Goal: Task Accomplishment & Management: Use online tool/utility

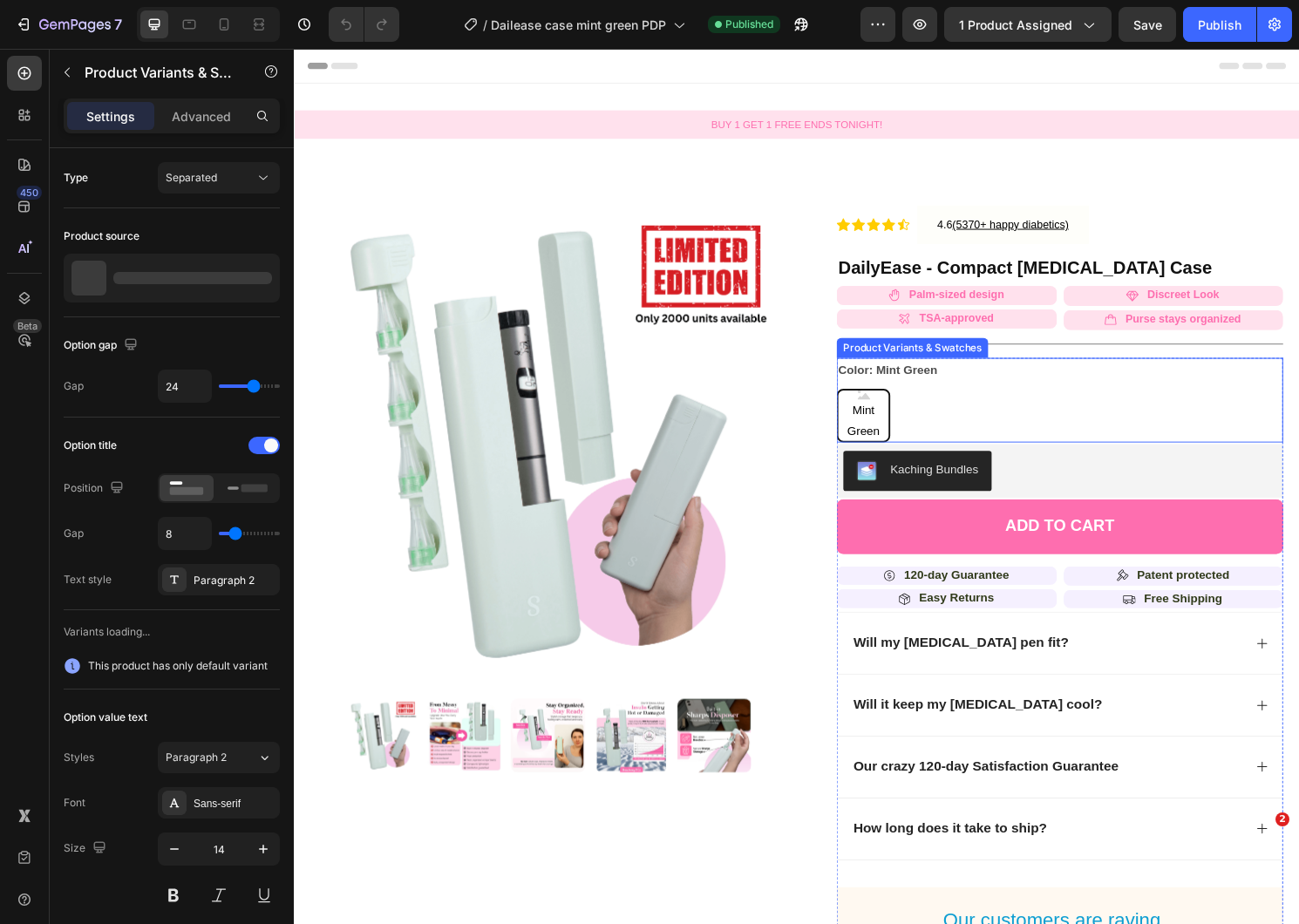
click at [880, 442] on span "Mint Green" at bounding box center [886, 436] width 52 height 44
click at [858, 403] on input "Mint Green Mint Green Mint Green" at bounding box center [857, 402] width 1 height 1
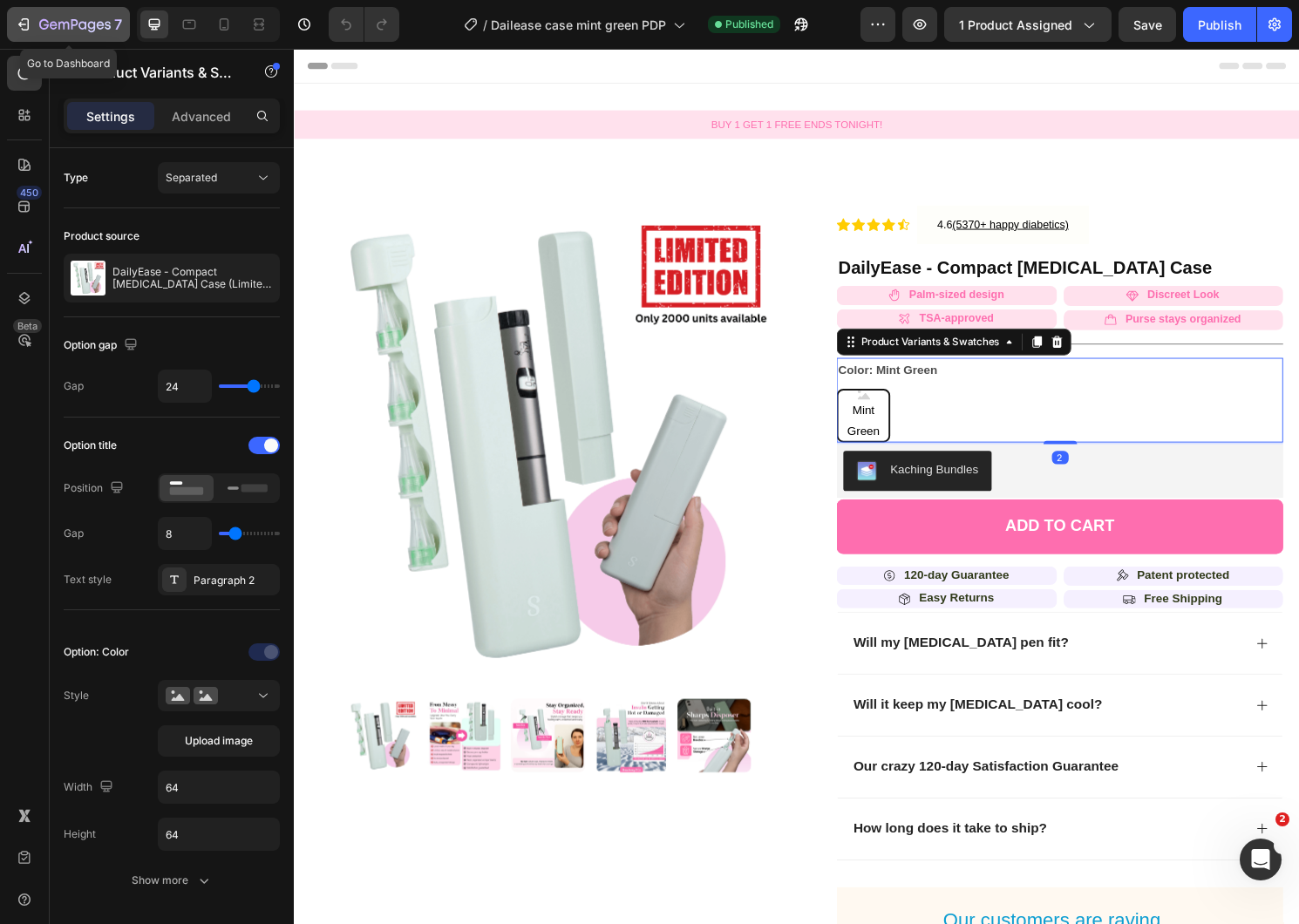
click at [10, 15] on button "7" at bounding box center [68, 24] width 123 height 35
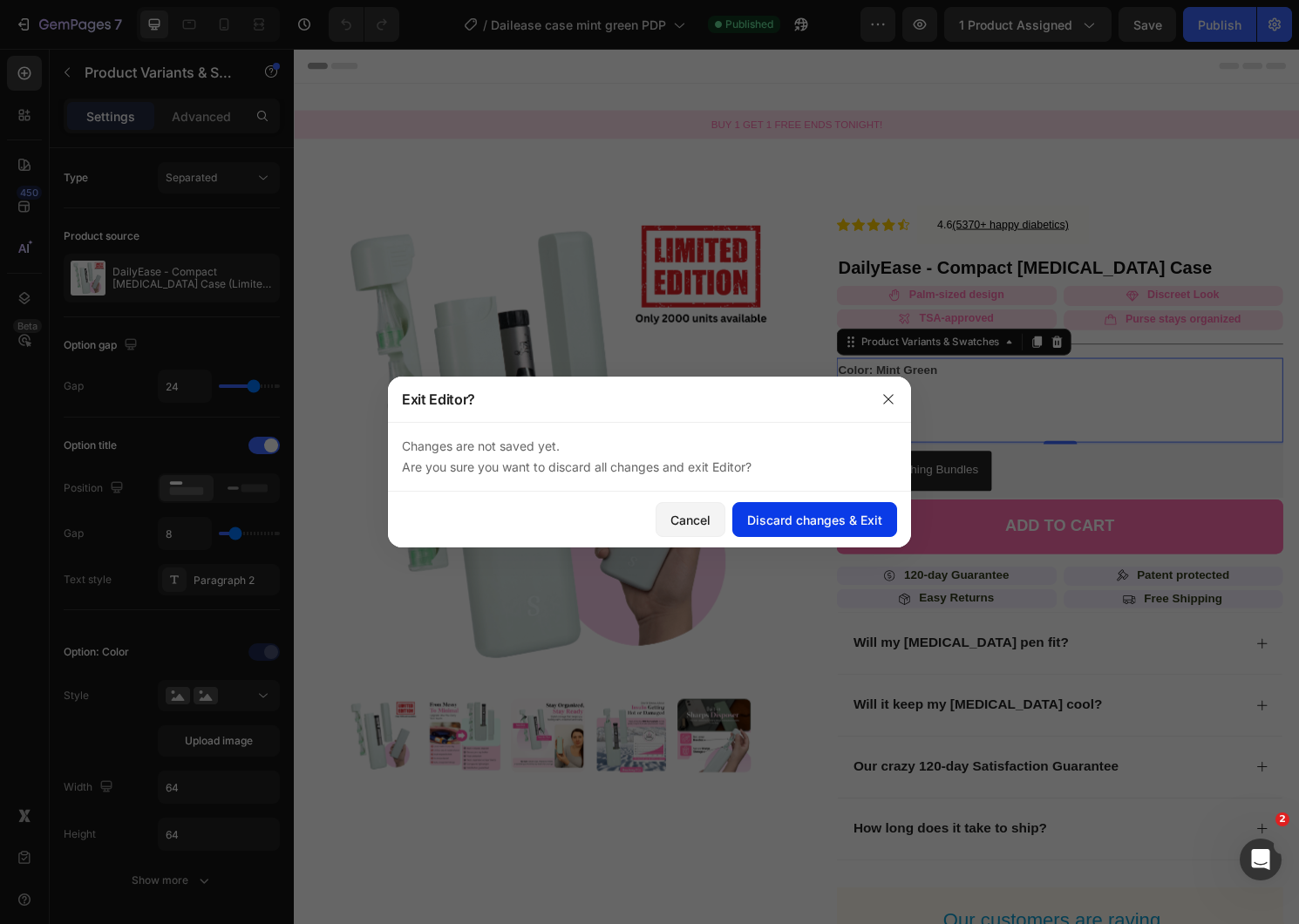
click at [784, 521] on div "Discard changes & Exit" at bounding box center [814, 520] width 135 height 18
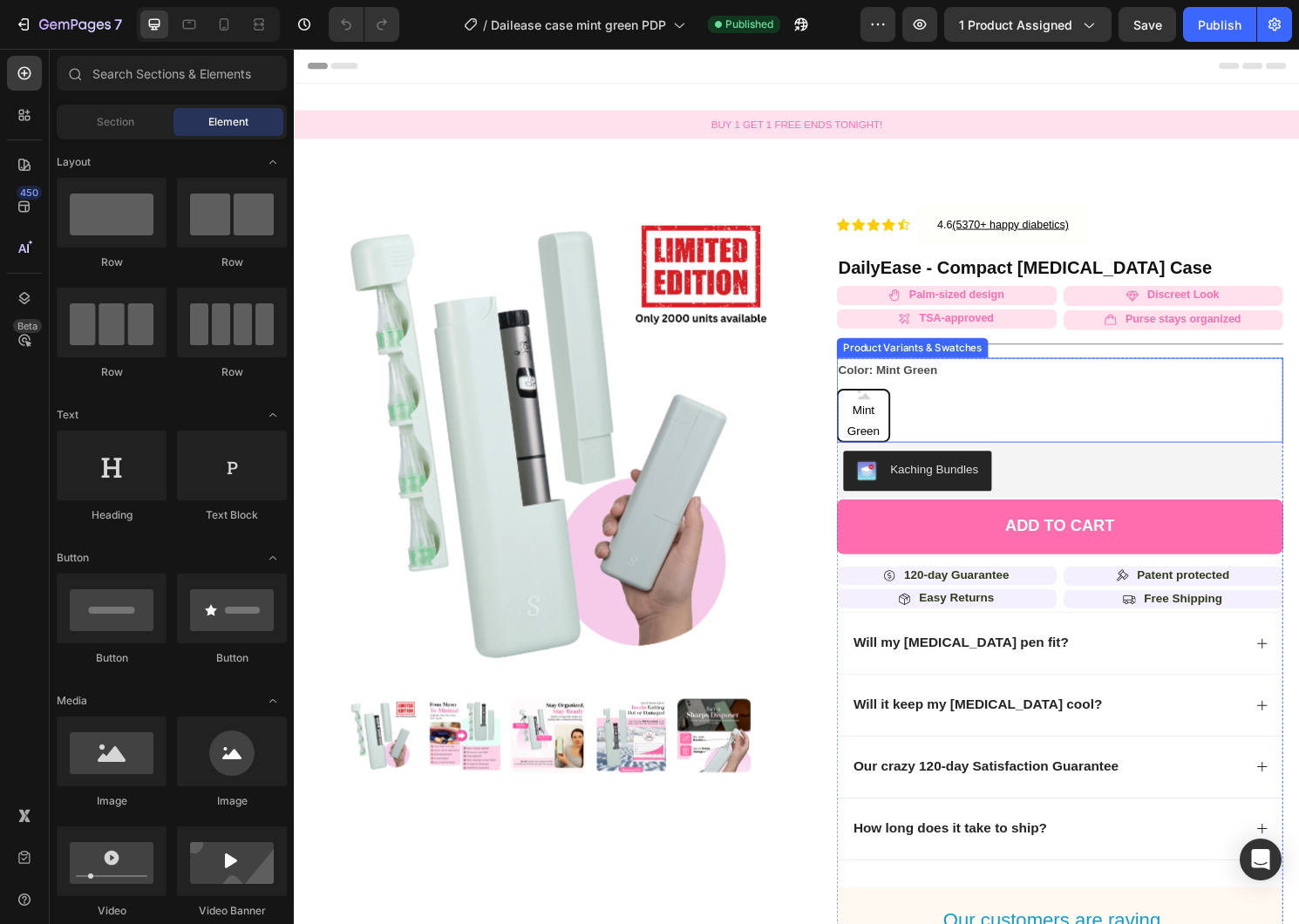
click at [874, 436] on span "Mint Green" at bounding box center [886, 436] width 52 height 44
click at [858, 403] on input "Mint Green Mint Green Mint Green" at bounding box center [857, 402] width 1 height 1
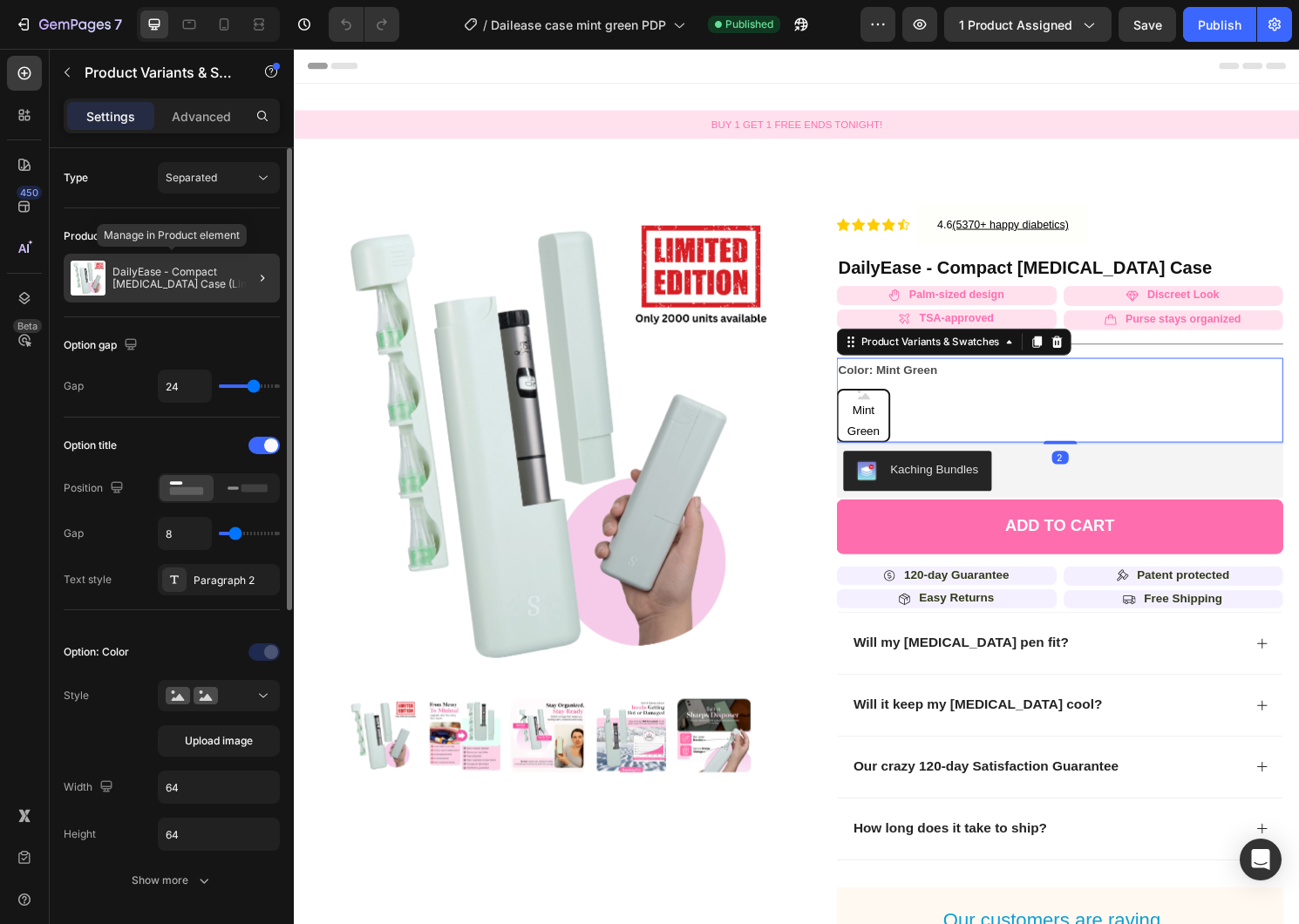
click at [191, 283] on p "DailyEase - Compact [MEDICAL_DATA] Case (Limited Edition)" at bounding box center [192, 277] width 160 height 24
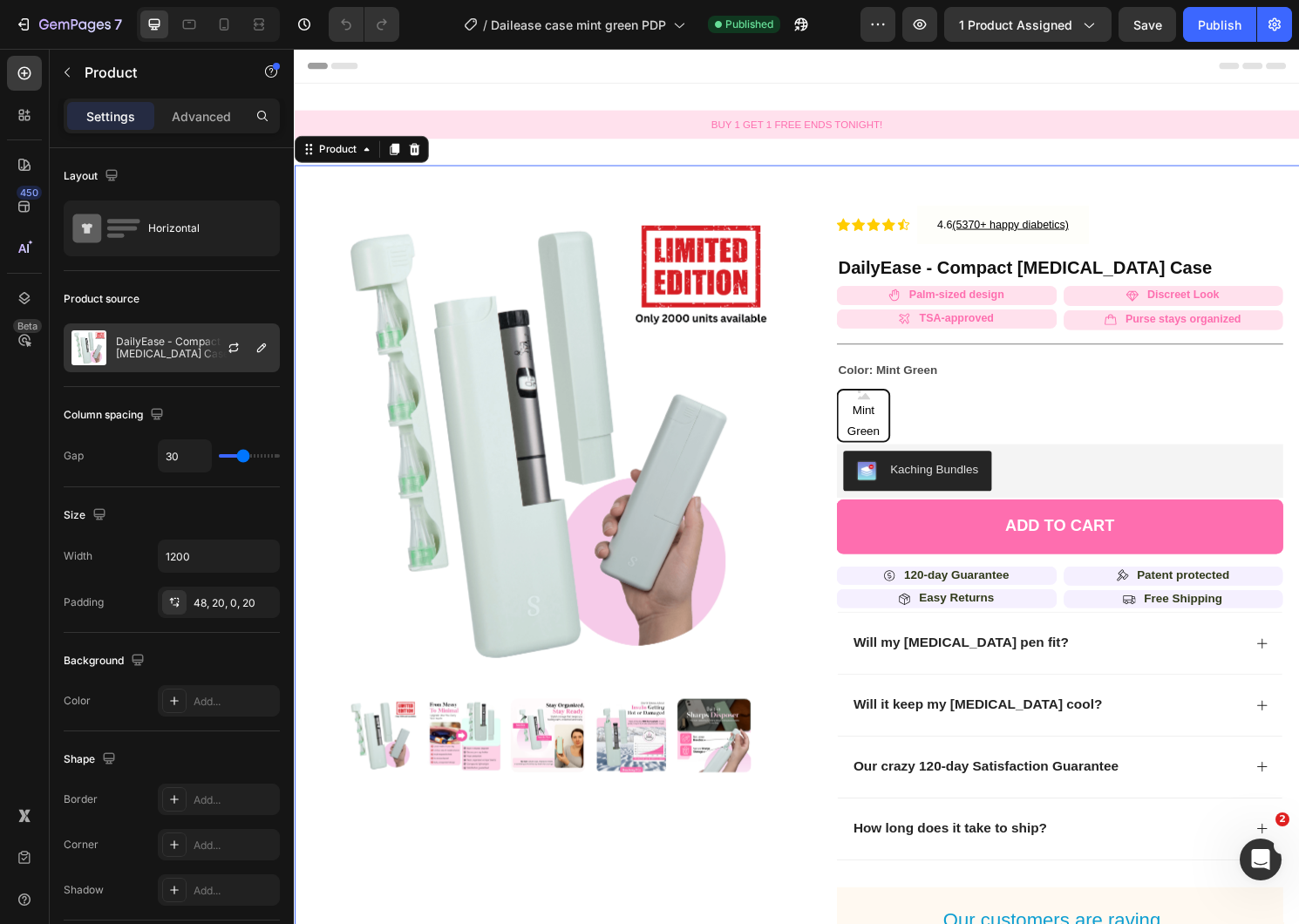
click at [178, 332] on div "DailyEase - Compact [MEDICAL_DATA] Case (Limited Edition)" at bounding box center [172, 348] width 216 height 49
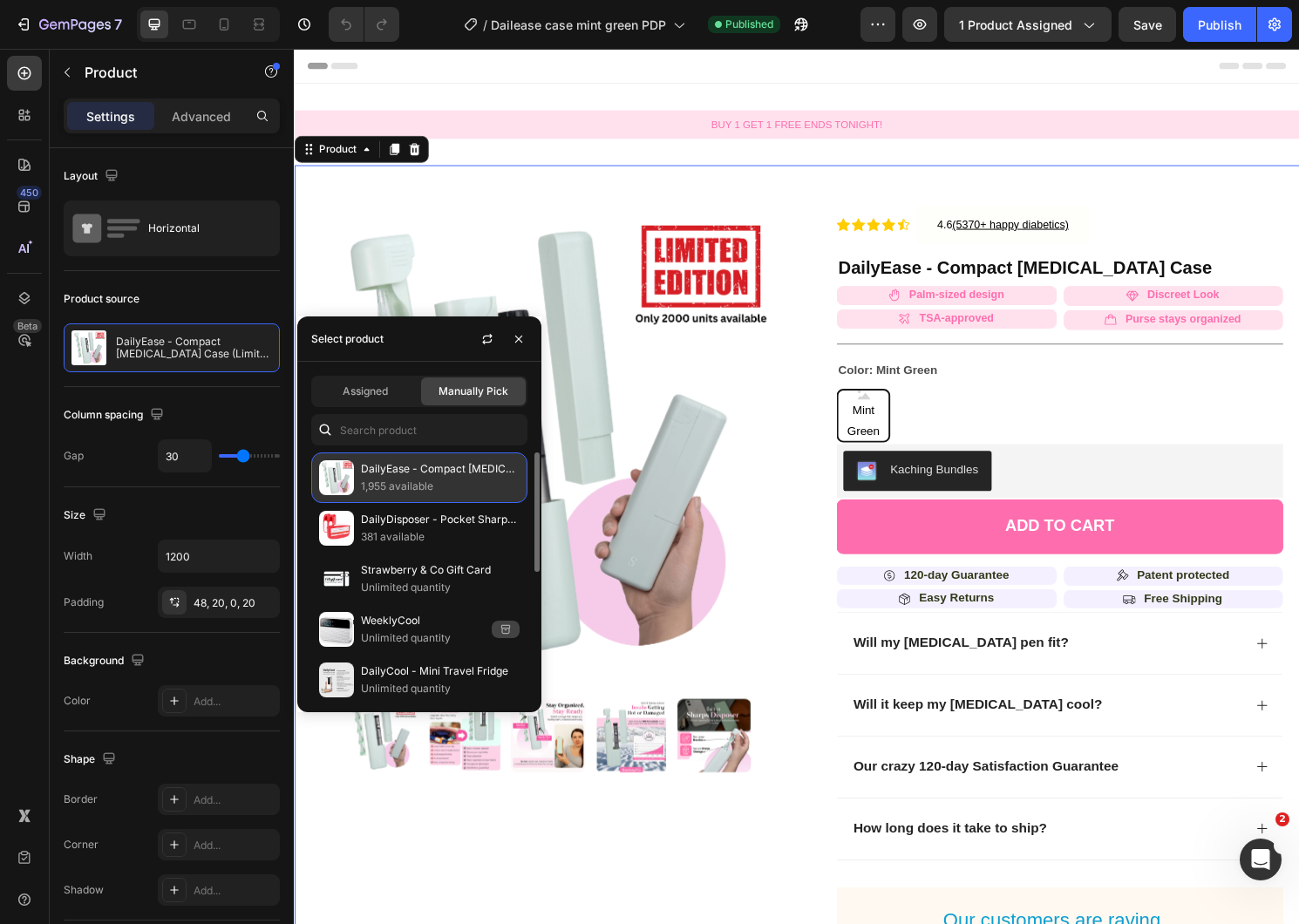
click at [375, 480] on p "1,955 available" at bounding box center [439, 486] width 158 height 17
click at [372, 478] on p "1,955 available" at bounding box center [439, 486] width 158 height 17
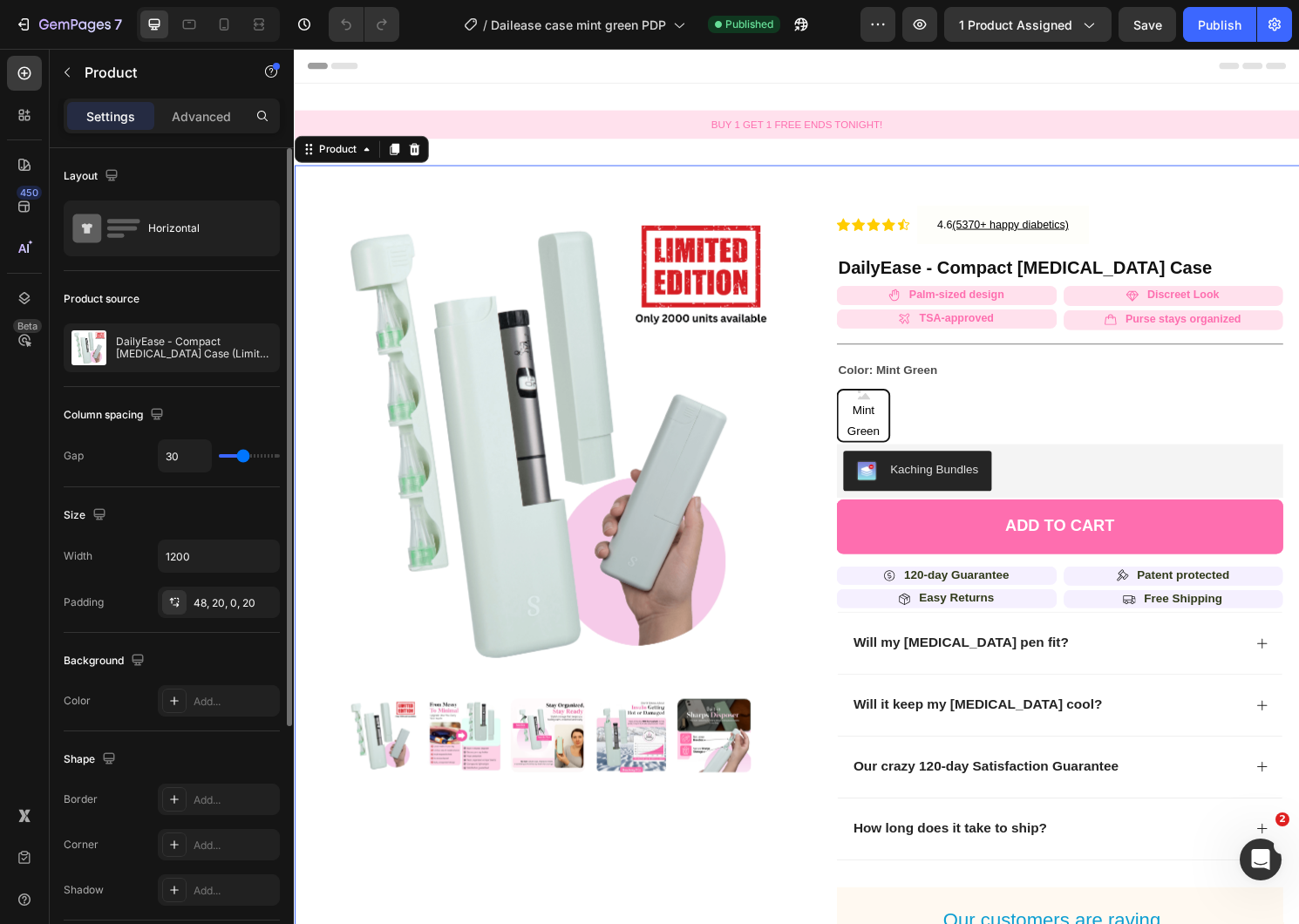
click at [164, 299] on div "Product source" at bounding box center [172, 299] width 216 height 28
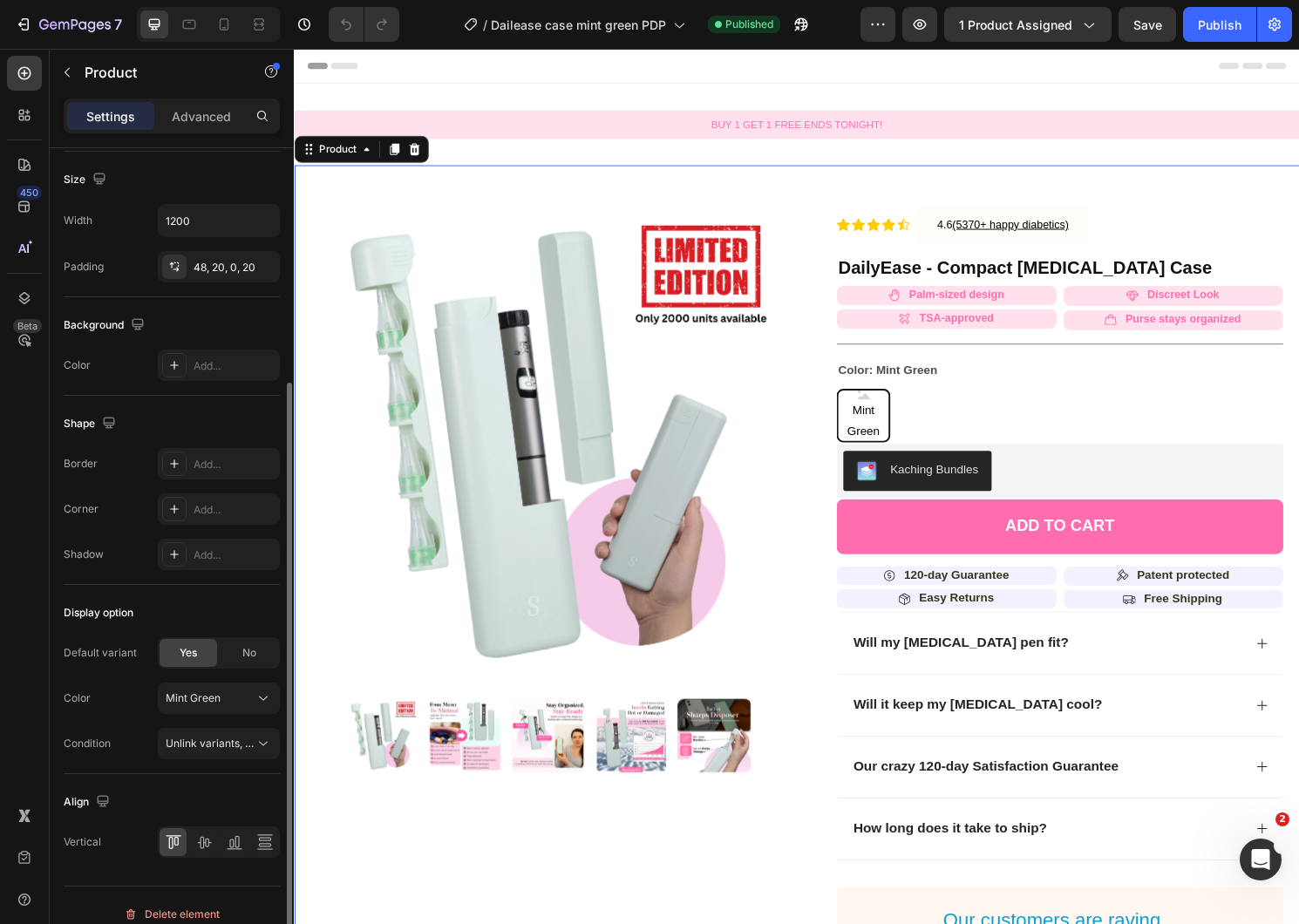
scroll to position [353, 0]
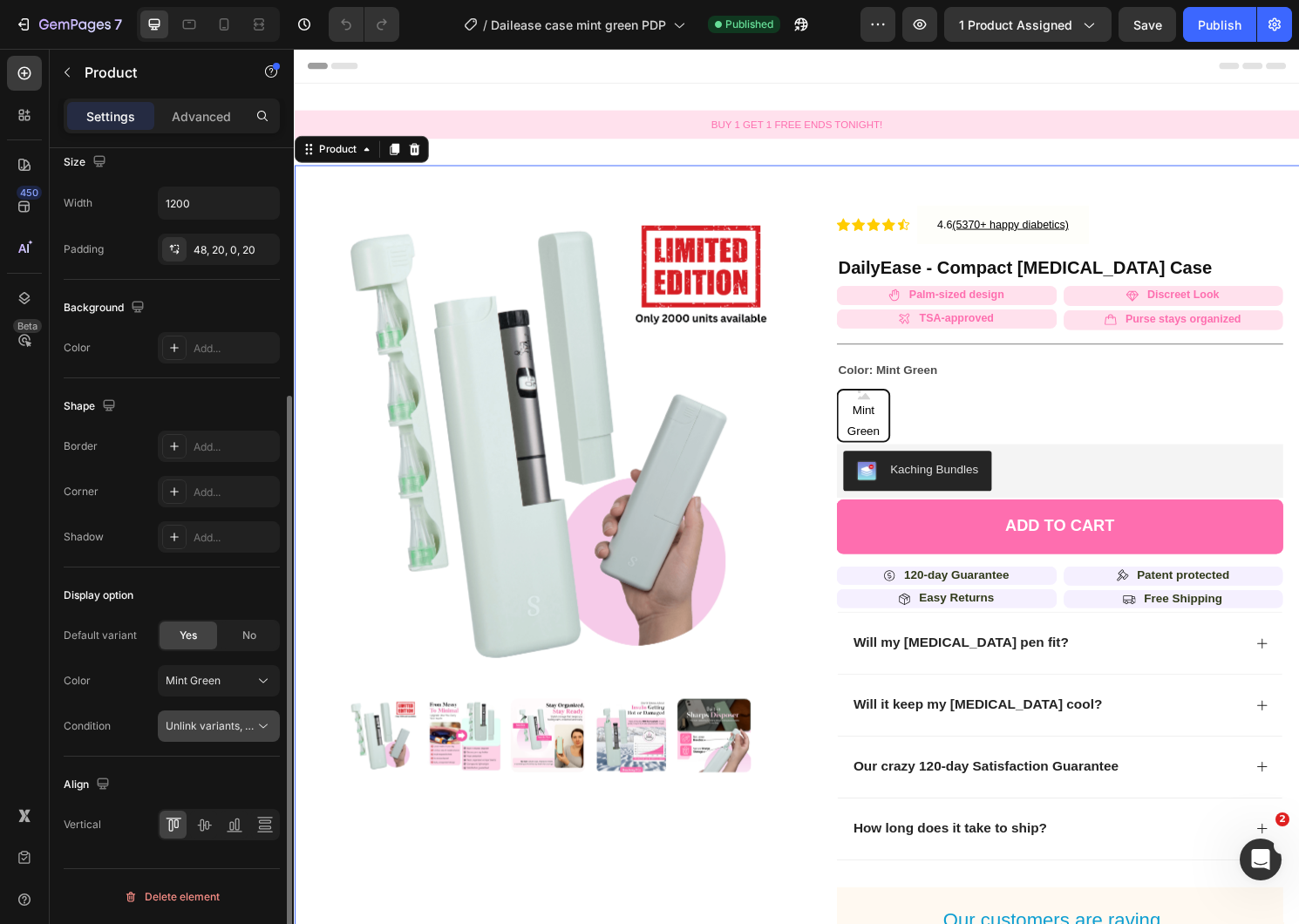
click at [220, 722] on span "Unlink variants, quantity <br> between same products" at bounding box center [299, 725] width 267 height 13
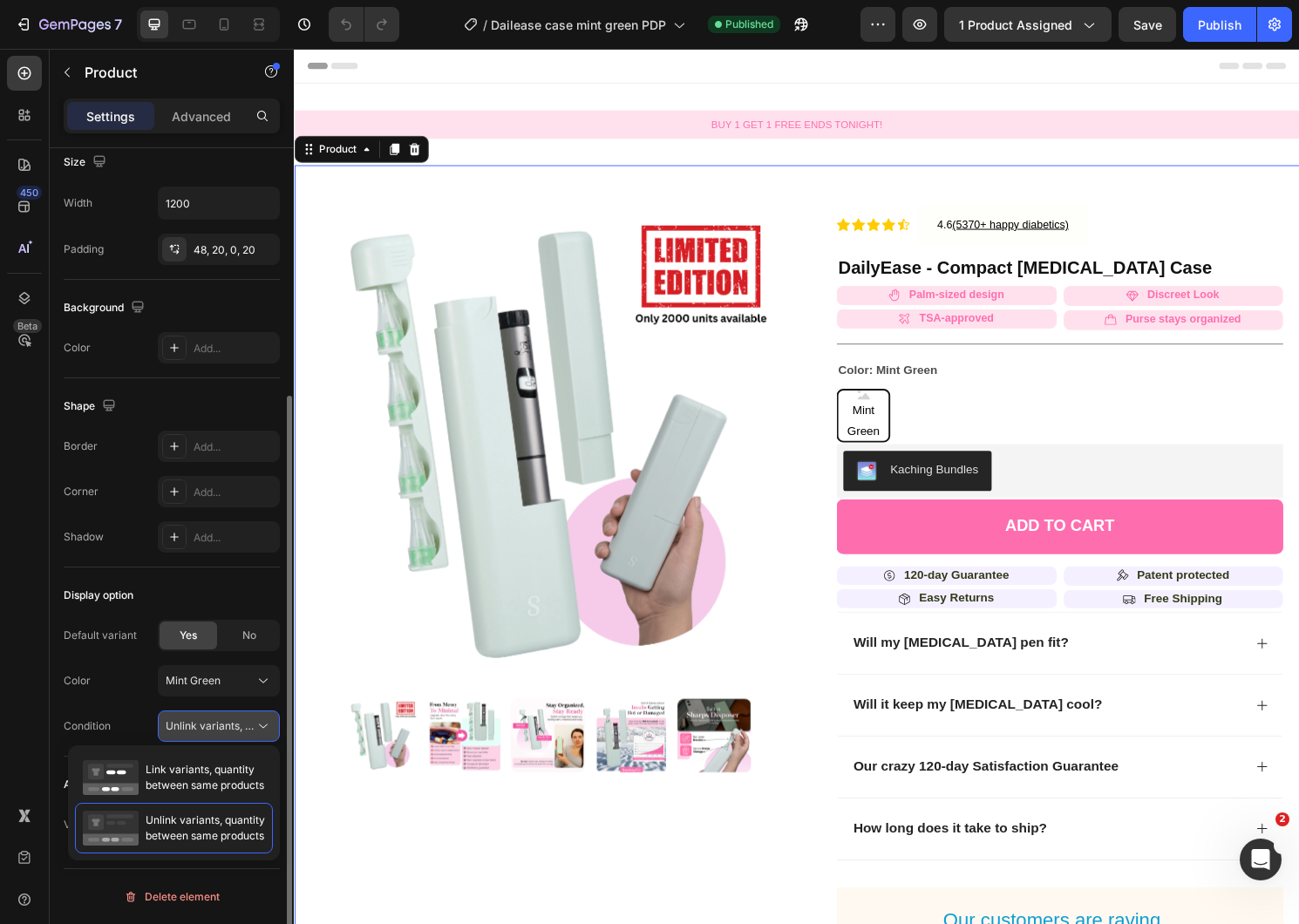
click at [212, 713] on button "Unlink variants, quantity <br> between same products" at bounding box center [218, 725] width 122 height 31
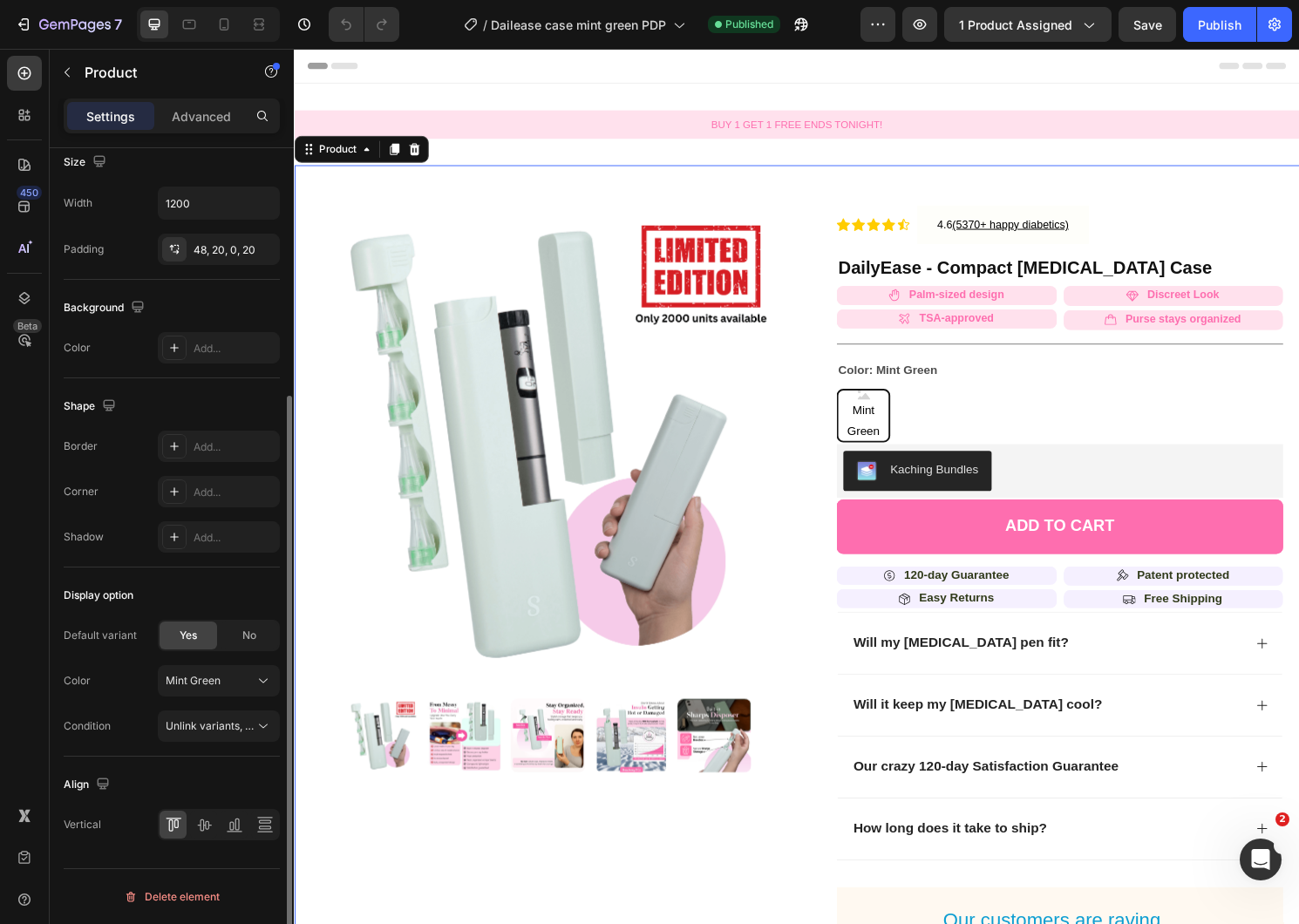
scroll to position [0, 0]
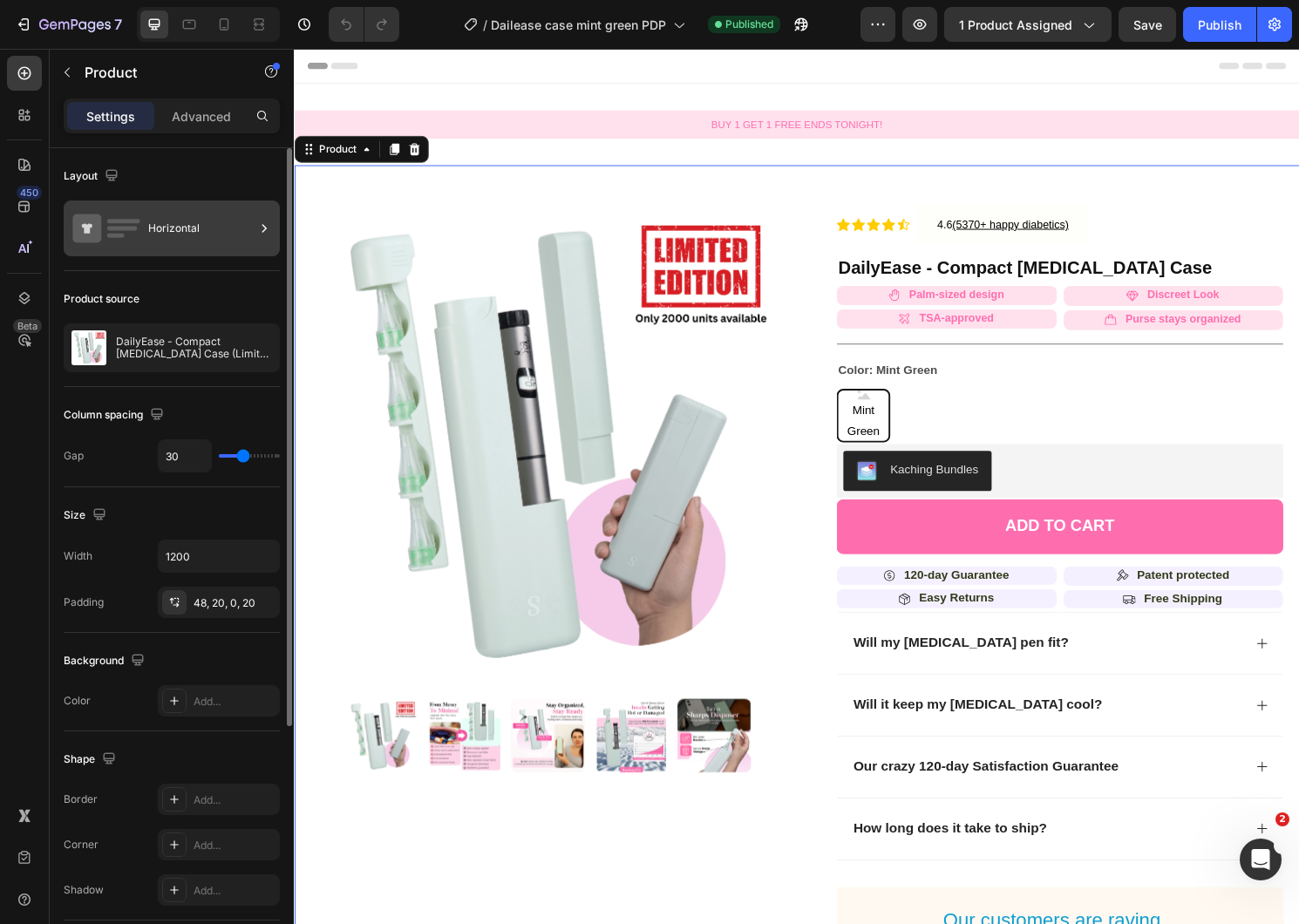
click at [176, 215] on div "Horizontal" at bounding box center [201, 228] width 106 height 40
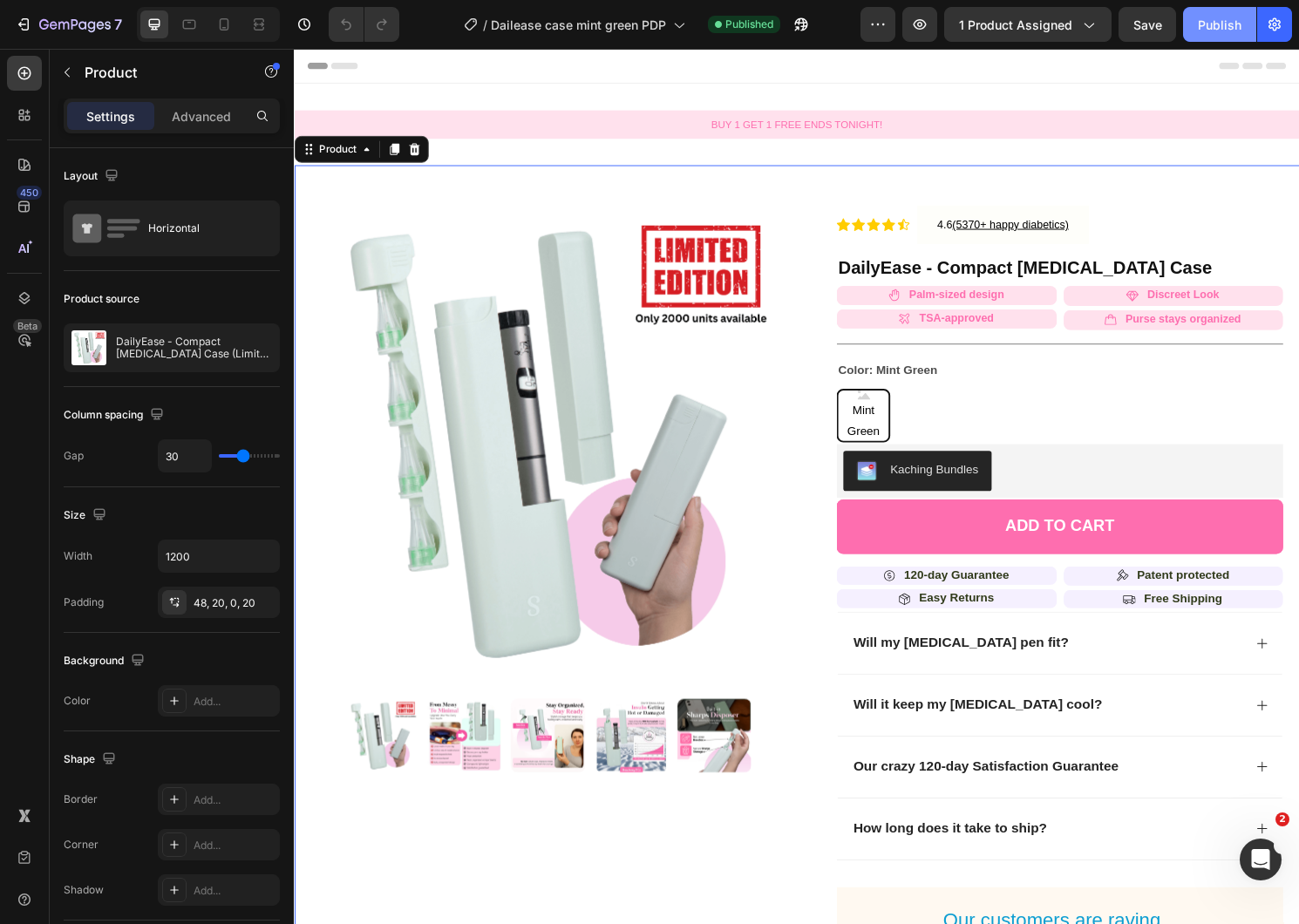
click at [1234, 22] on div "Publish" at bounding box center [1219, 25] width 44 height 18
click at [190, 100] on div "Settings Advanced" at bounding box center [172, 115] width 216 height 35
click at [197, 122] on p "Advanced" at bounding box center [201, 116] width 59 height 18
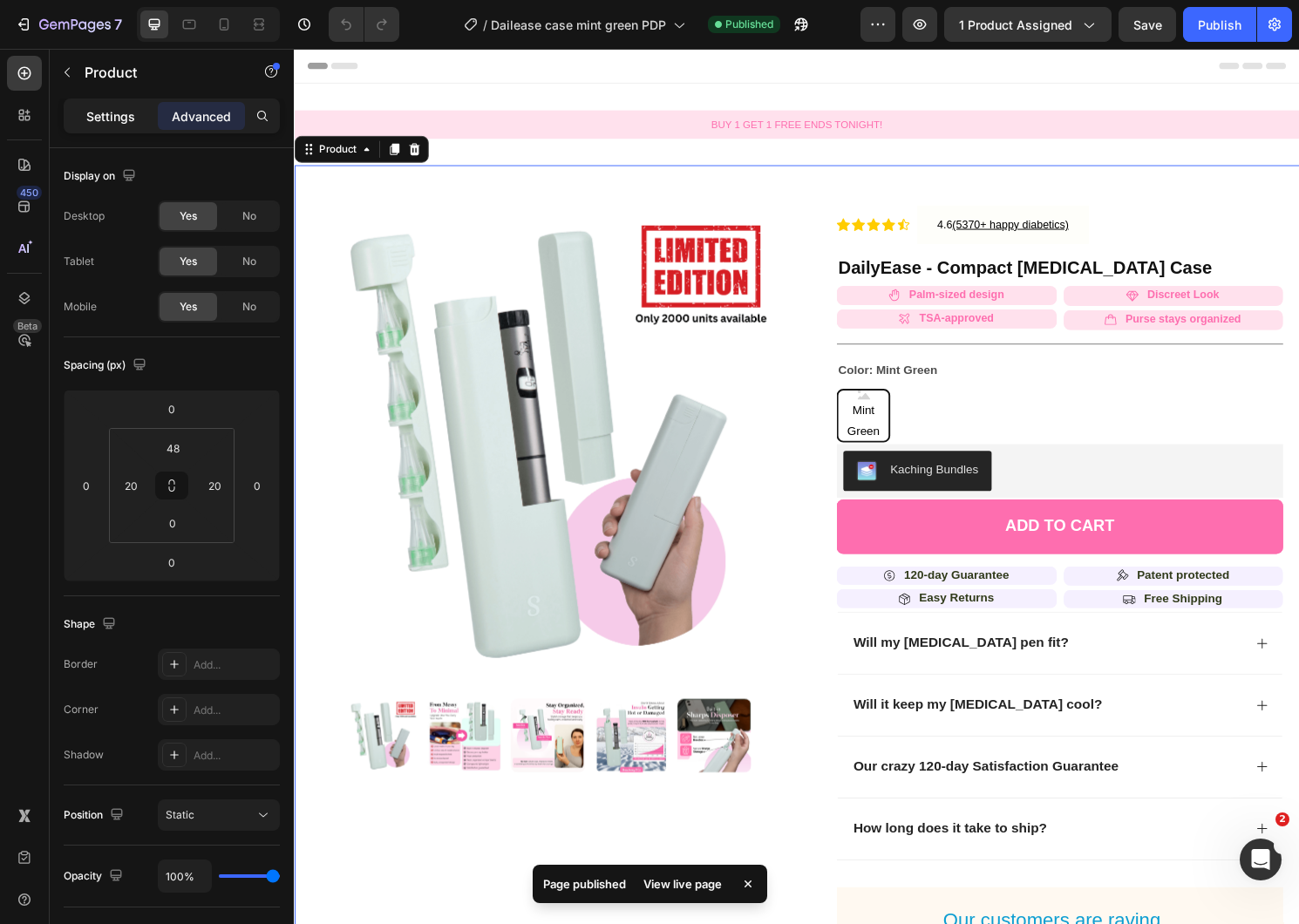
click at [117, 116] on p "Settings" at bounding box center [110, 116] width 49 height 18
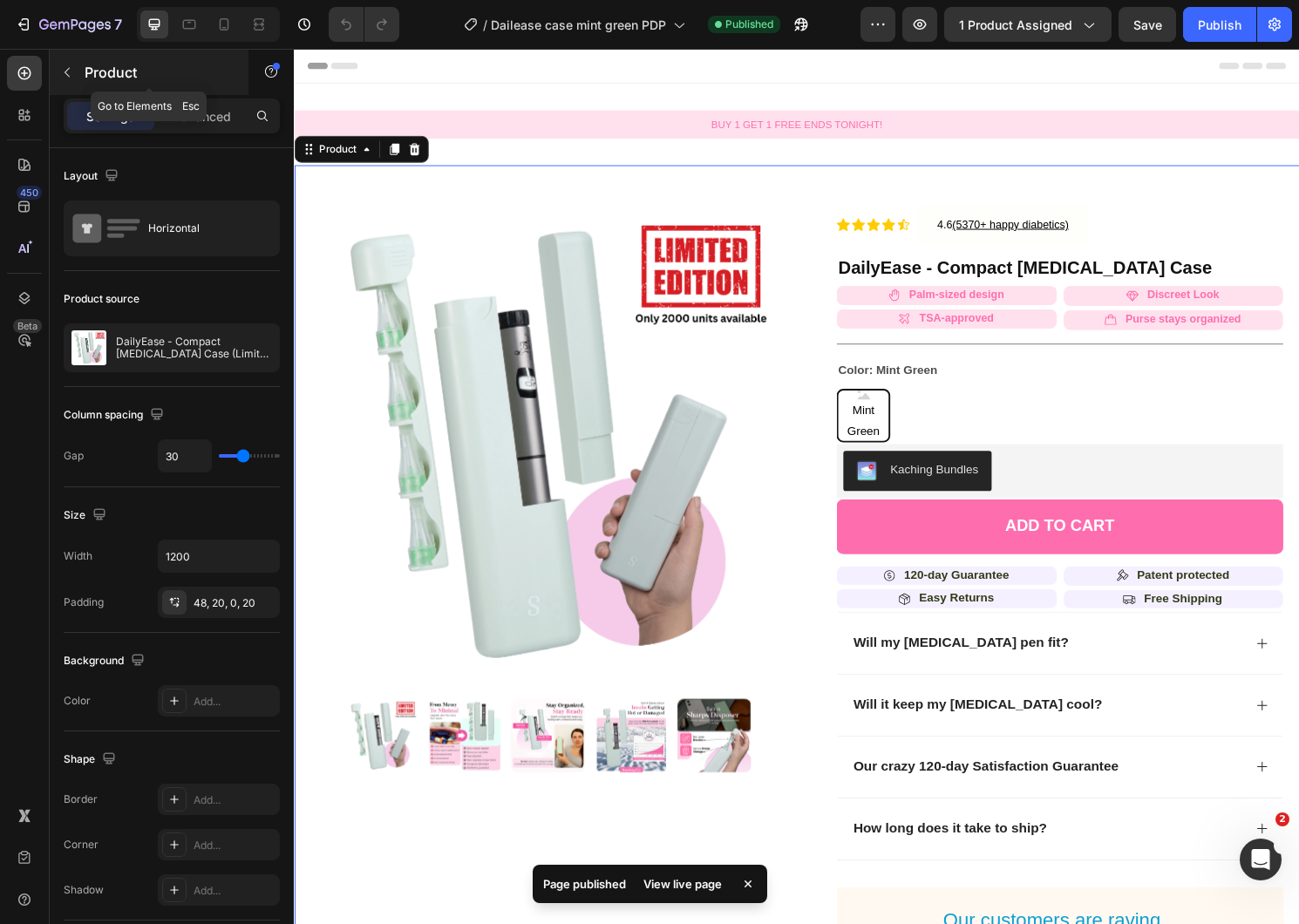
click at [67, 65] on icon "button" at bounding box center [67, 72] width 14 height 14
